Goal: Navigation & Orientation: Go to known website

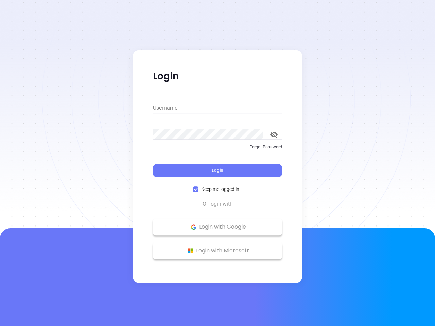
click at [217, 163] on div "Login" at bounding box center [217, 166] width 129 height 21
click at [217, 108] on input "Username" at bounding box center [217, 108] width 129 height 11
click at [274, 135] on icon "toggle password visibility" at bounding box center [273, 134] width 7 height 6
click at [217, 171] on span "Login" at bounding box center [218, 170] width 12 height 6
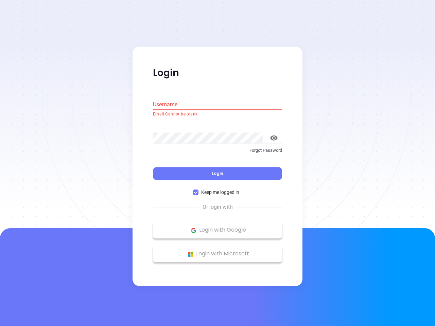
click at [217, 189] on span "Keep me logged in" at bounding box center [219, 192] width 43 height 7
click at [198, 190] on input "Keep me logged in" at bounding box center [195, 192] width 5 height 5
checkbox input "false"
click at [217, 227] on p "Login with Google" at bounding box center [217, 230] width 122 height 10
click at [217, 251] on p "Login with Microsoft" at bounding box center [217, 254] width 122 height 10
